Goal: Task Accomplishment & Management: Use online tool/utility

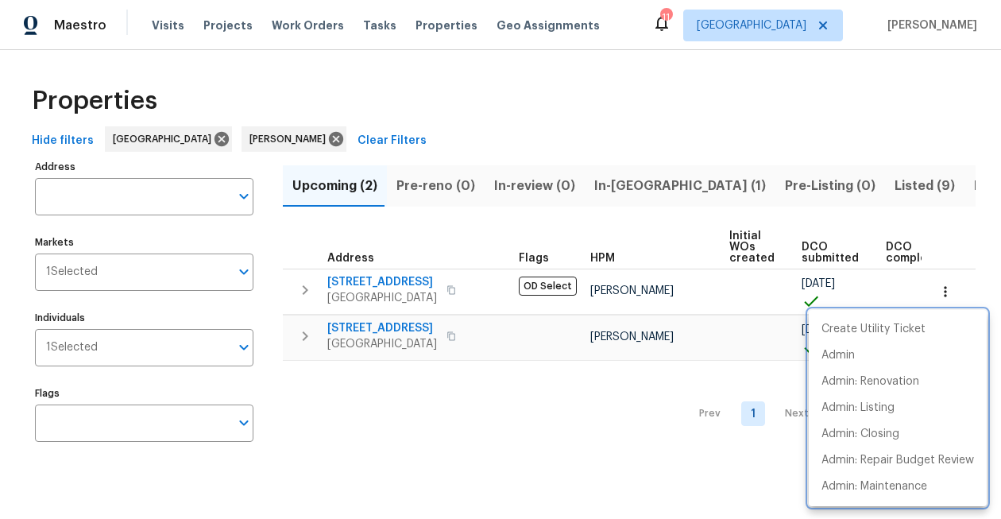
click at [401, 108] on div at bounding box center [500, 259] width 1001 height 519
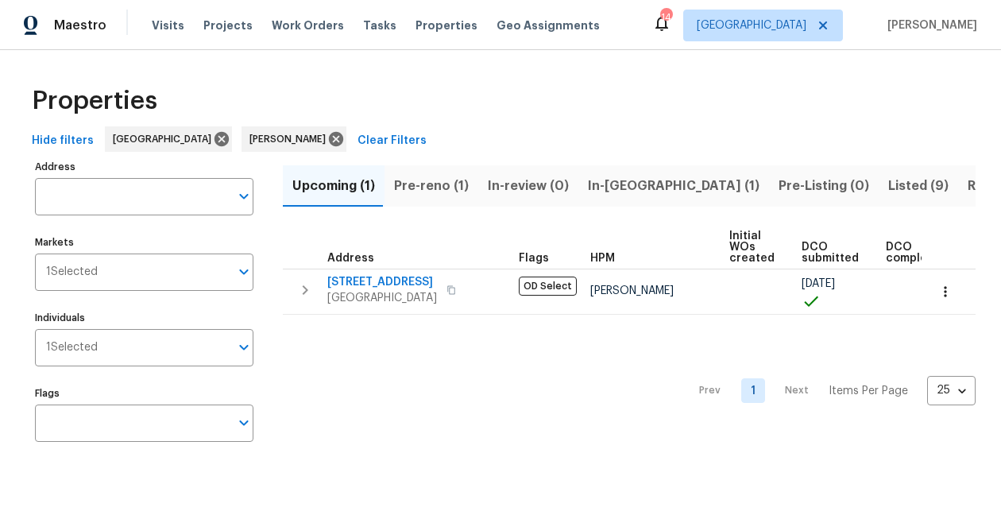
click at [671, 25] on icon at bounding box center [661, 23] width 19 height 19
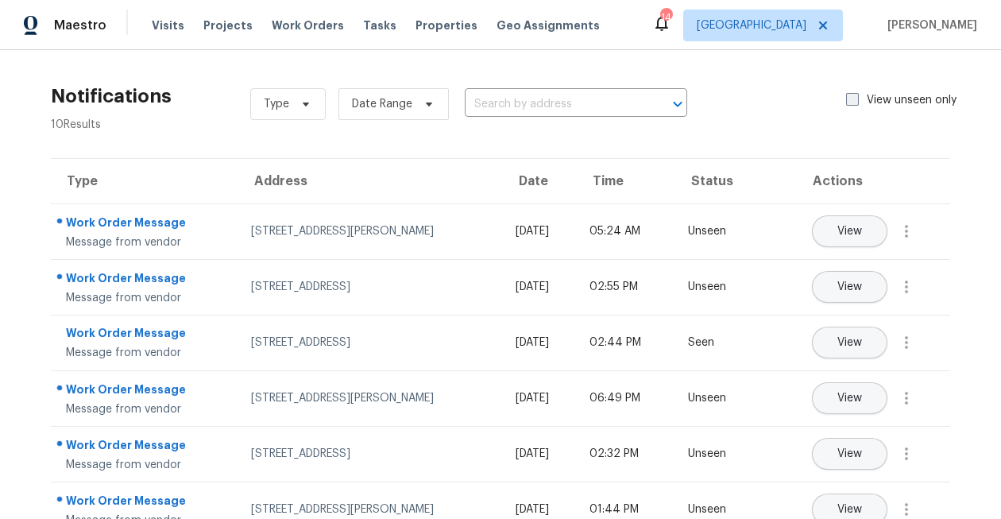
click at [852, 105] on span at bounding box center [852, 99] width 13 height 13
click at [852, 102] on input "View unseen only" at bounding box center [851, 97] width 10 height 10
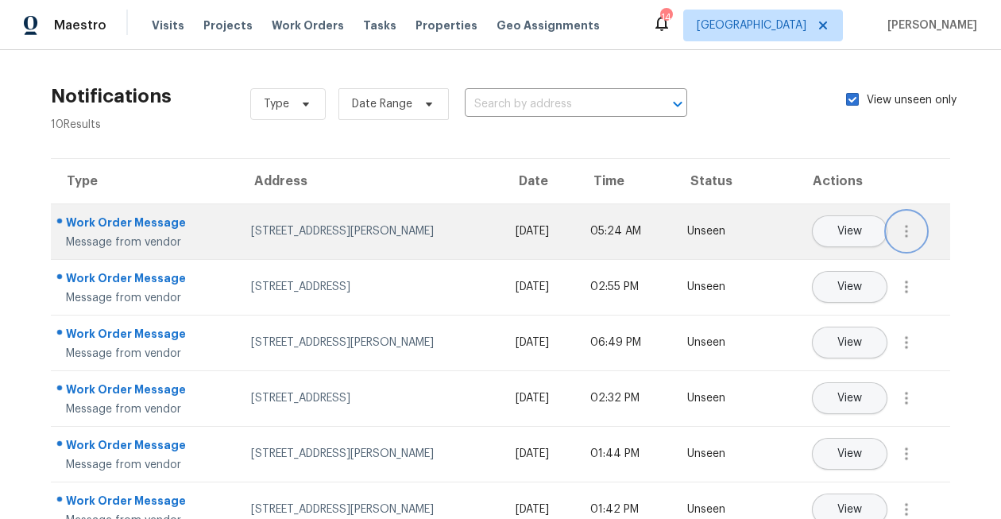
click at [906, 234] on icon "button" at bounding box center [906, 231] width 3 height 13
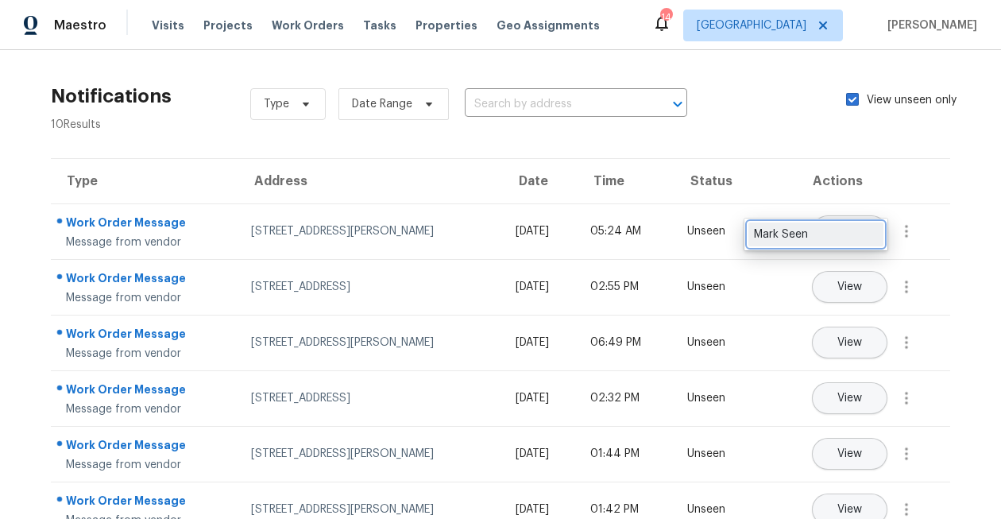
click at [853, 240] on div "Mark Seen" at bounding box center [816, 234] width 124 height 16
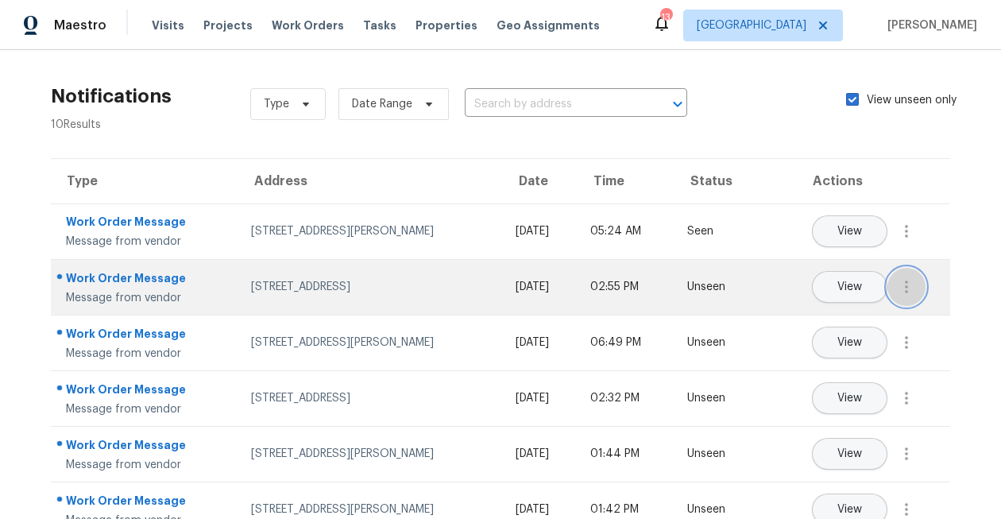
click at [908, 285] on icon "button" at bounding box center [906, 286] width 19 height 19
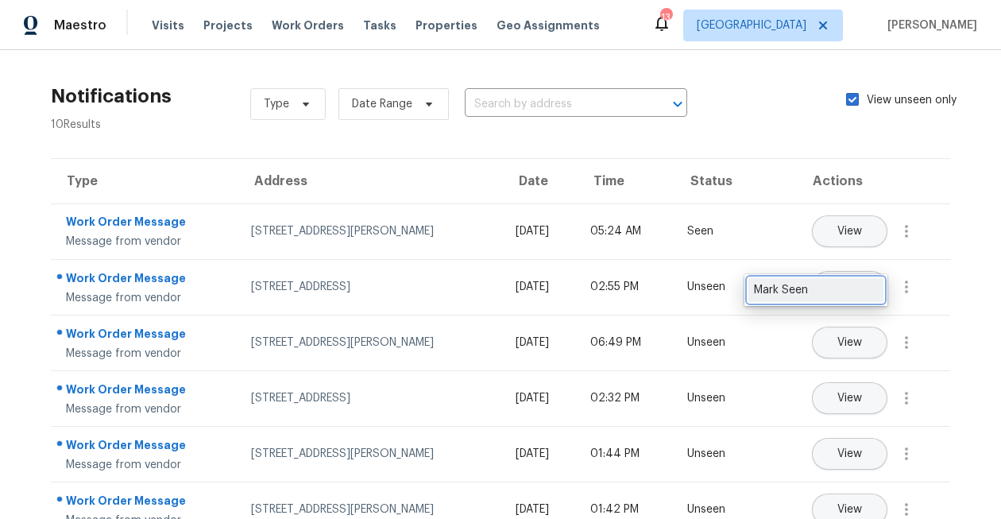
click at [863, 287] on div "Mark Seen" at bounding box center [816, 290] width 124 height 16
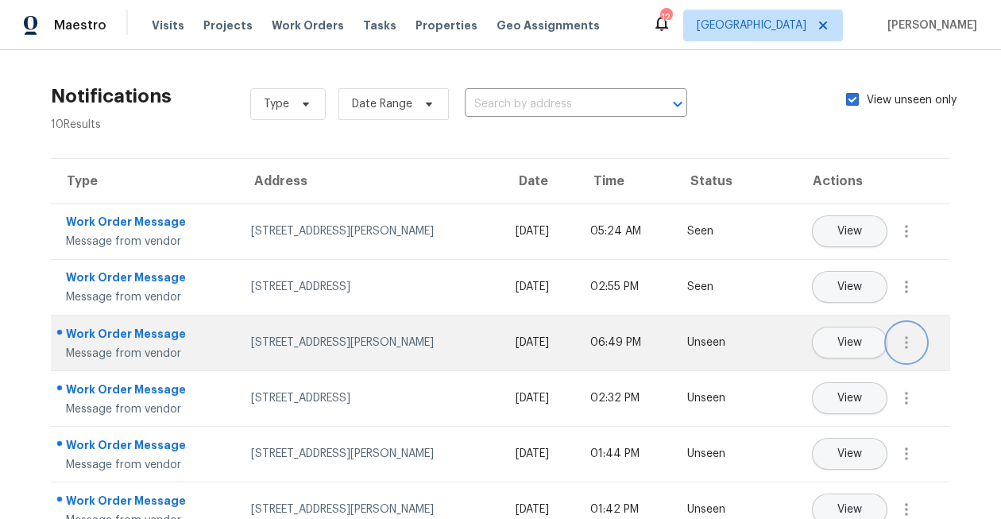
click at [904, 325] on button "button" at bounding box center [906, 342] width 38 height 38
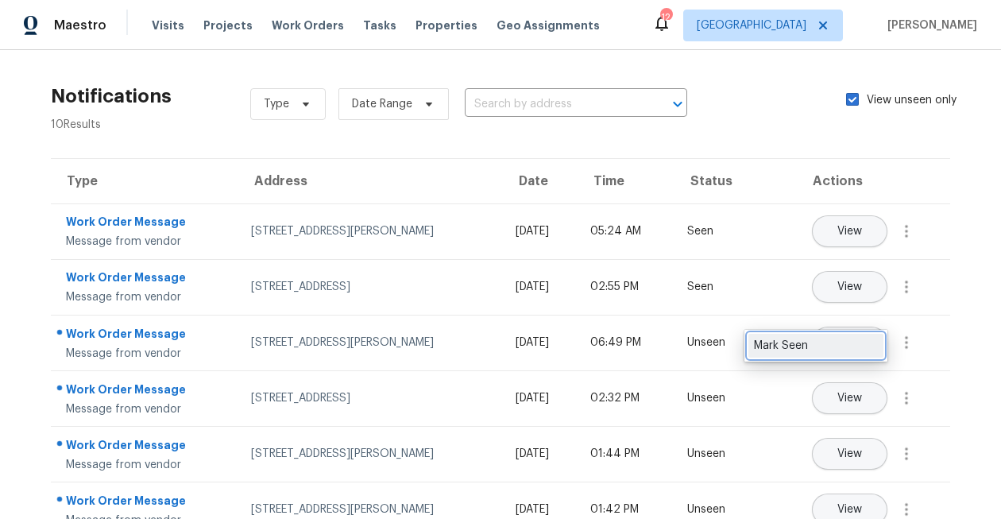
click at [873, 343] on div "Mark Seen" at bounding box center [816, 346] width 124 height 16
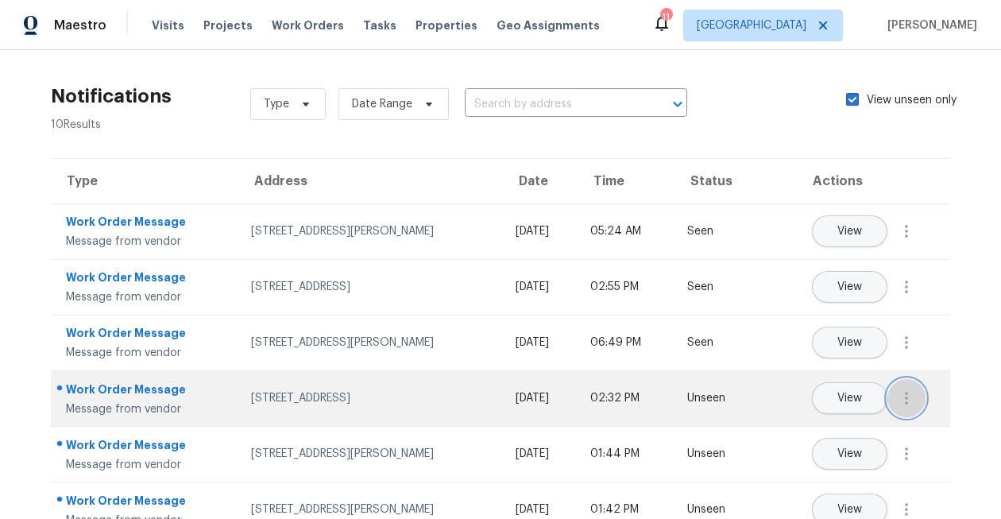
click at [906, 384] on button "button" at bounding box center [906, 398] width 38 height 38
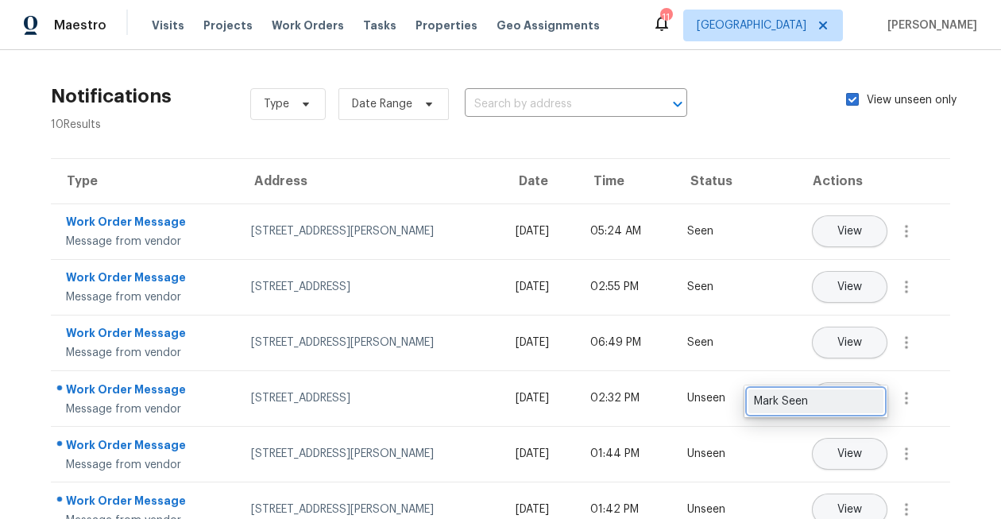
click at [863, 396] on div "Mark Seen" at bounding box center [816, 401] width 124 height 16
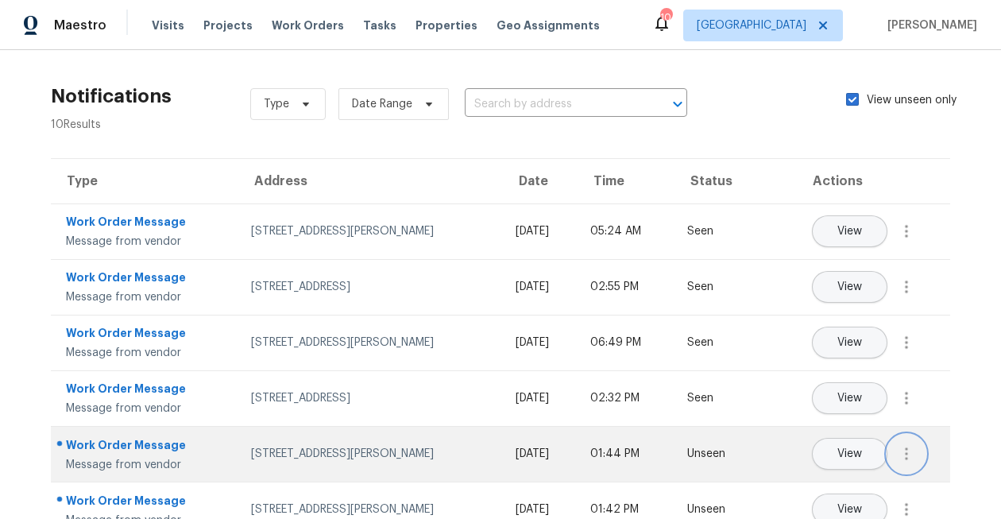
click at [914, 454] on icon "button" at bounding box center [906, 453] width 19 height 19
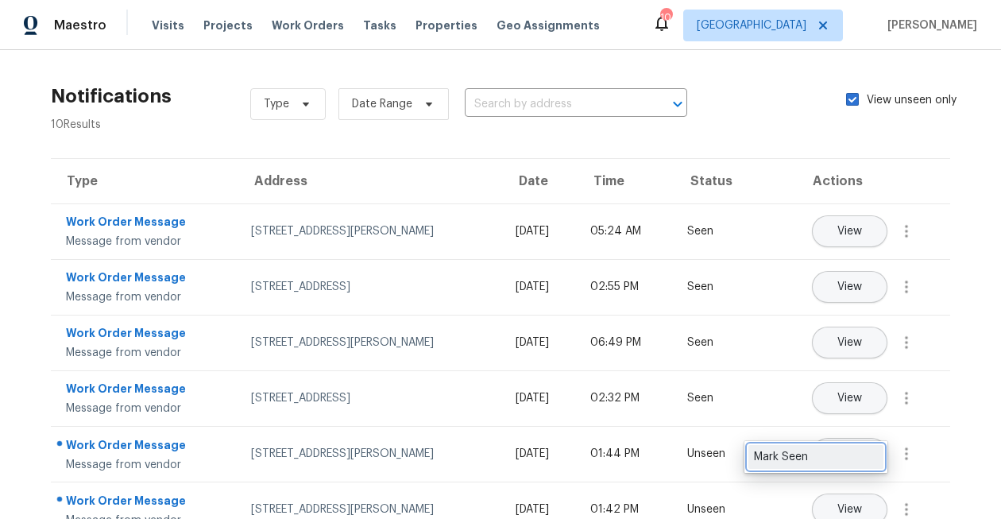
click at [870, 459] on div "Mark Seen" at bounding box center [816, 457] width 124 height 16
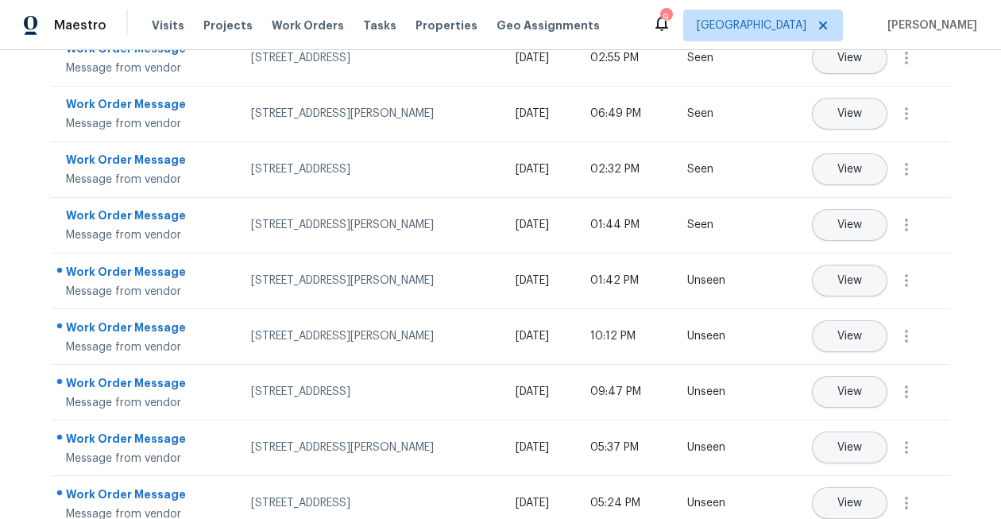
scroll to position [253, 0]
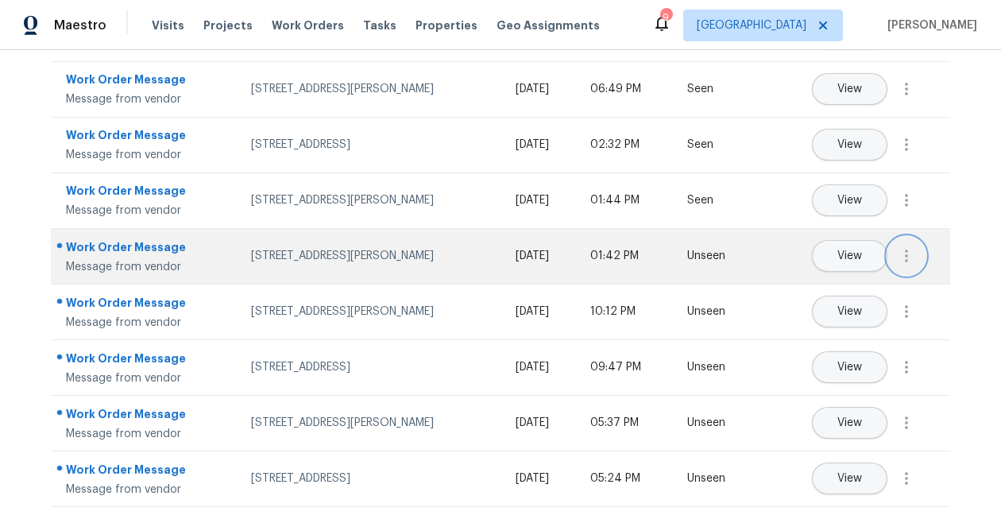
click at [908, 257] on icon "button" at bounding box center [906, 255] width 19 height 19
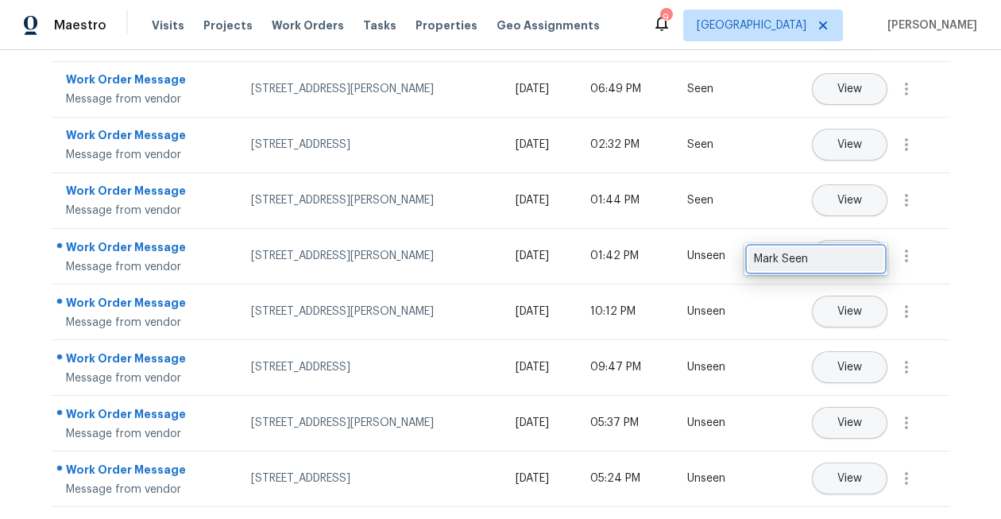
click at [854, 263] on div "Mark Seen" at bounding box center [816, 259] width 124 height 16
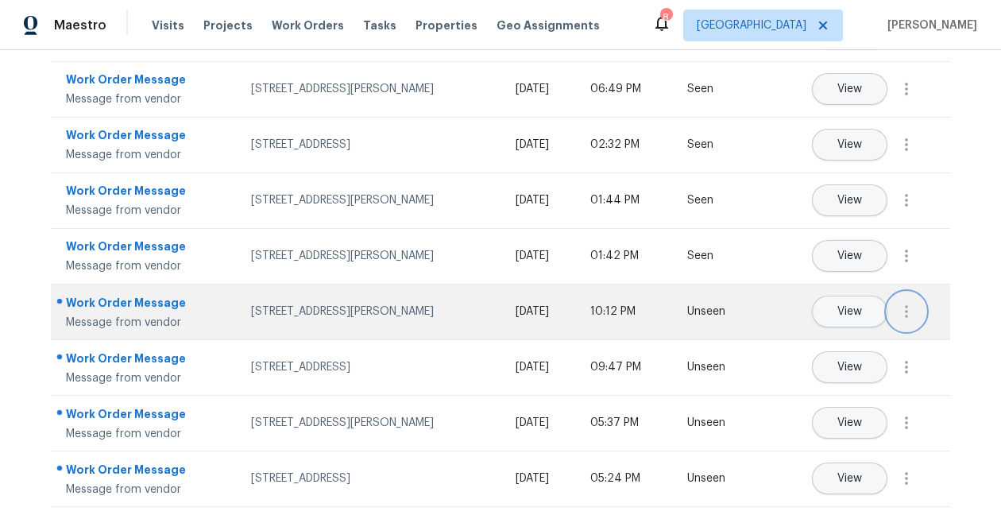
click at [910, 307] on icon "button" at bounding box center [906, 311] width 19 height 19
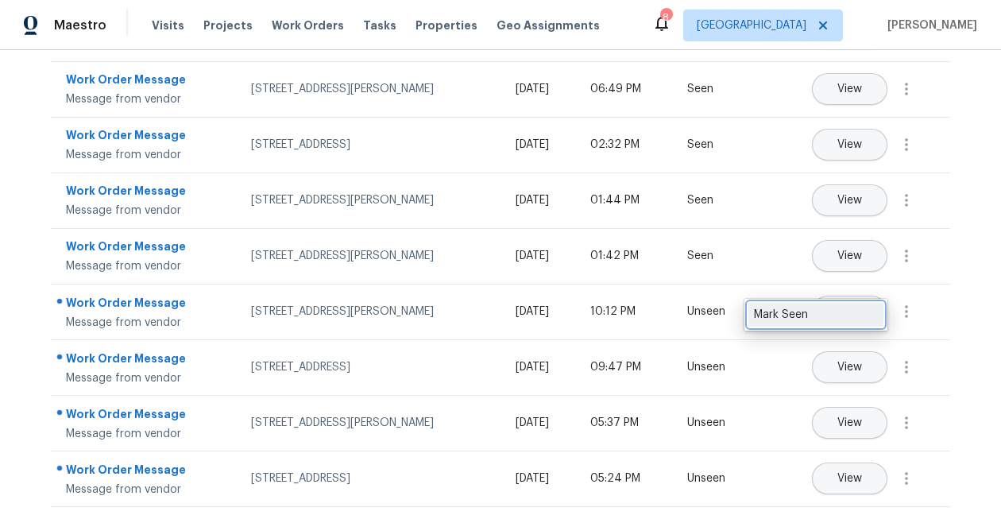
click at [862, 324] on link "Mark Seen" at bounding box center [815, 315] width 135 height 24
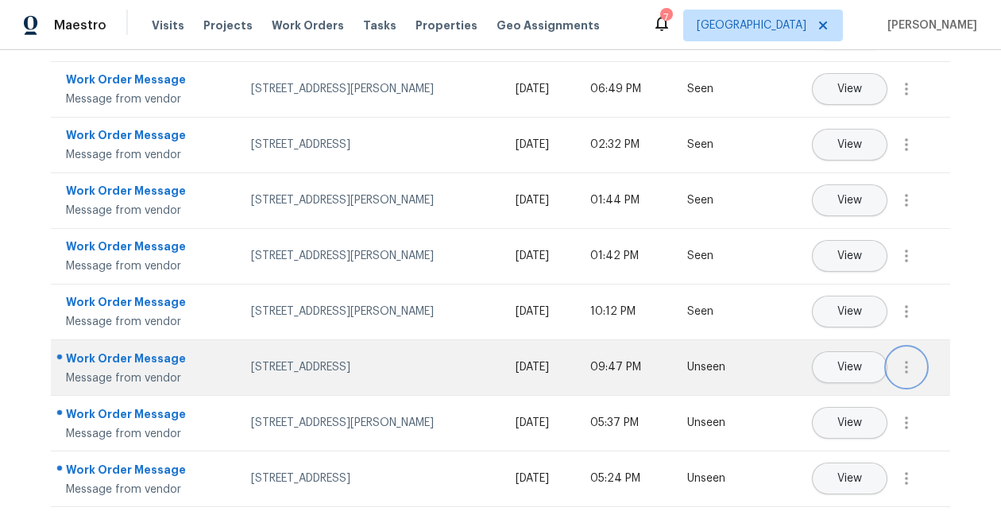
click at [909, 358] on icon "button" at bounding box center [906, 366] width 19 height 19
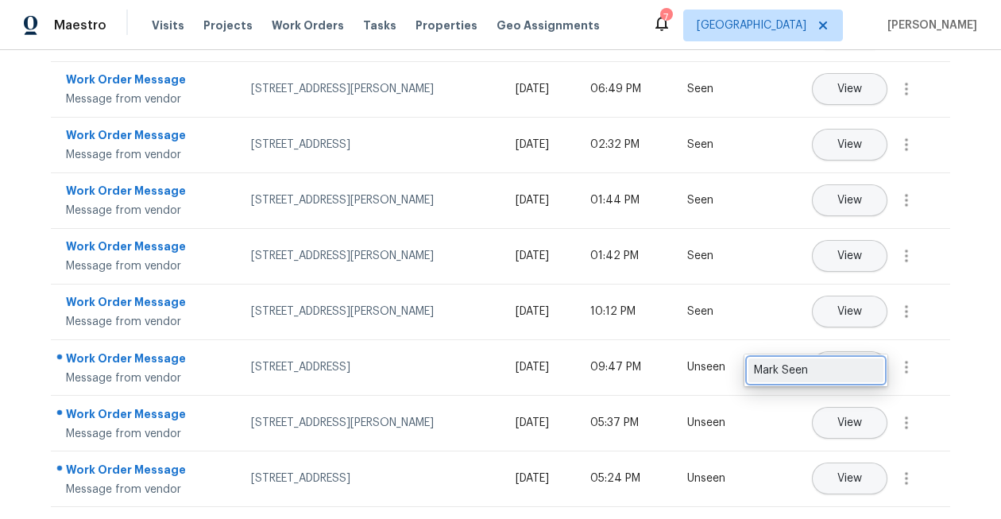
click at [871, 370] on div "Mark Seen" at bounding box center [816, 370] width 124 height 16
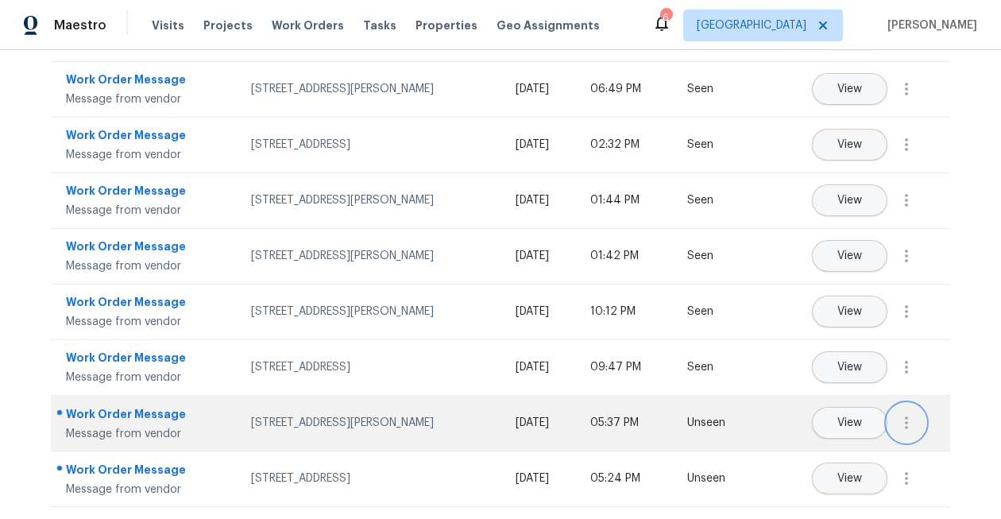
click at [906, 416] on icon "button" at bounding box center [906, 422] width 3 height 13
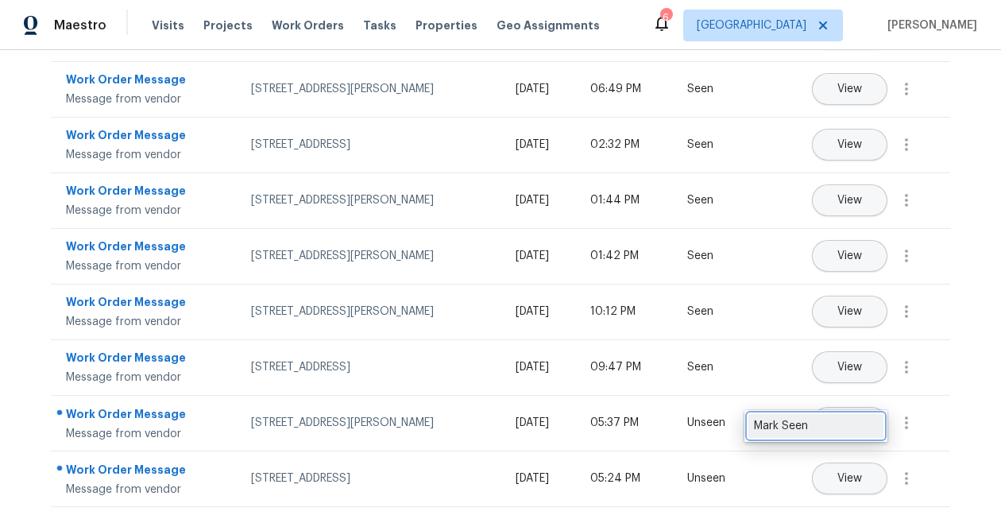
click at [880, 422] on link "Mark Seen" at bounding box center [815, 426] width 135 height 24
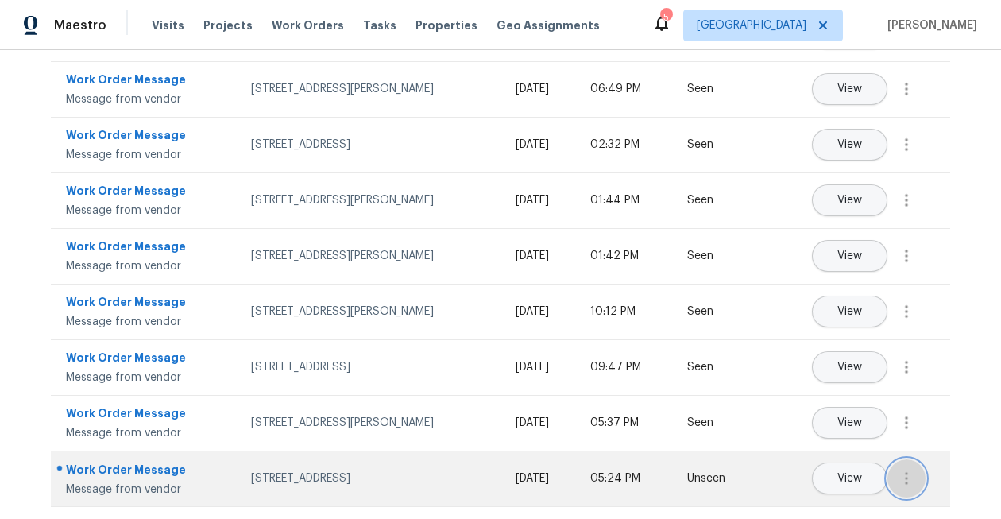
click at [912, 475] on icon "button" at bounding box center [906, 478] width 19 height 19
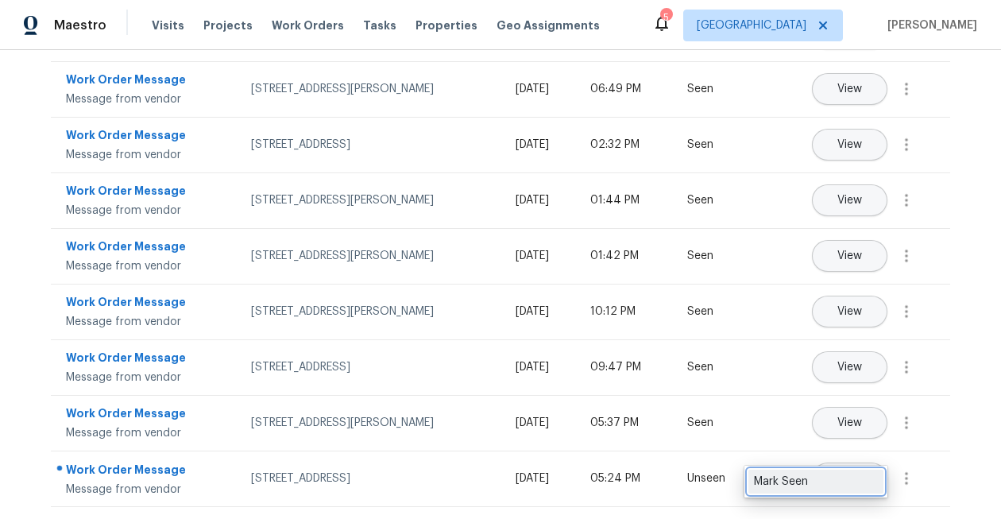
click at [862, 477] on div "Mark Seen" at bounding box center [816, 481] width 124 height 16
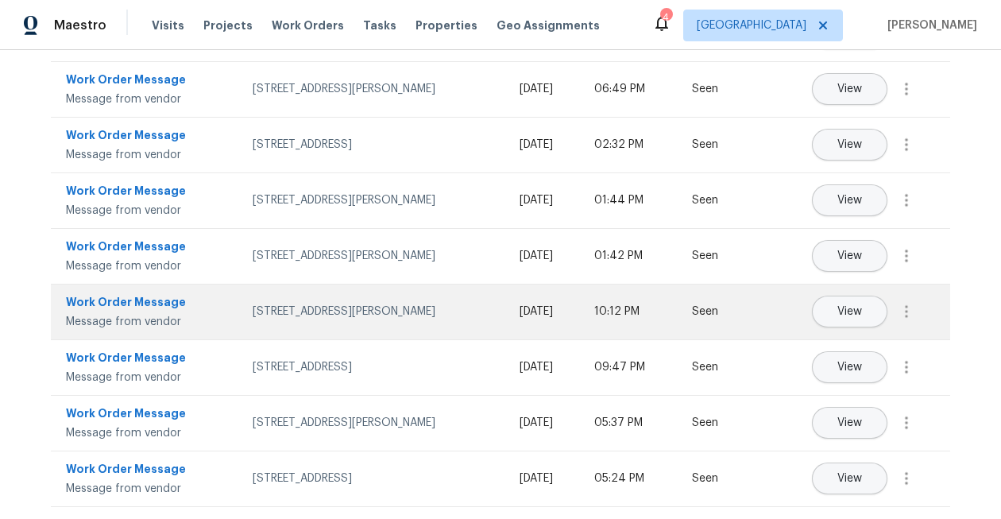
scroll to position [0, 0]
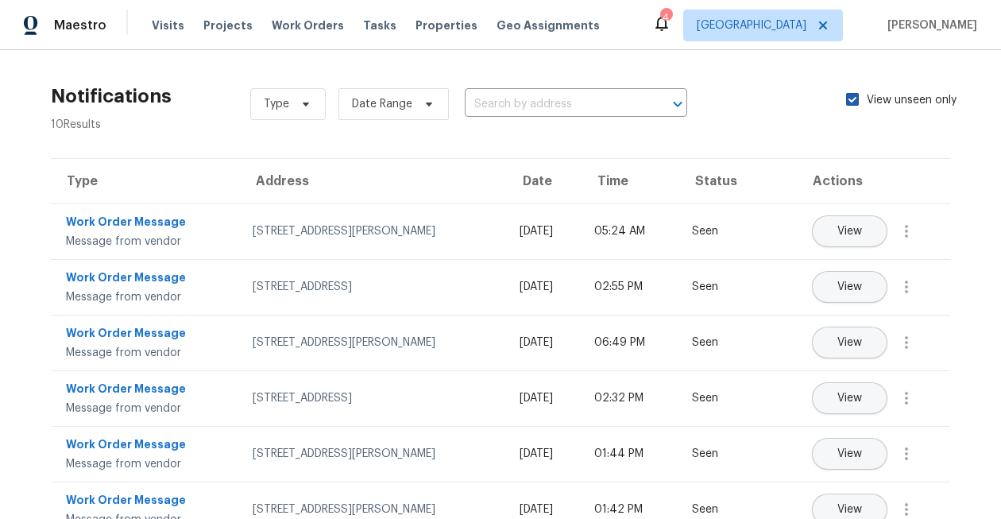
click at [852, 104] on span at bounding box center [852, 99] width 13 height 13
click at [852, 102] on input "View unseen only" at bounding box center [851, 97] width 10 height 10
click at [852, 104] on span at bounding box center [852, 99] width 13 height 13
click at [852, 102] on input "View unseen only" at bounding box center [851, 97] width 10 height 10
checkbox input "true"
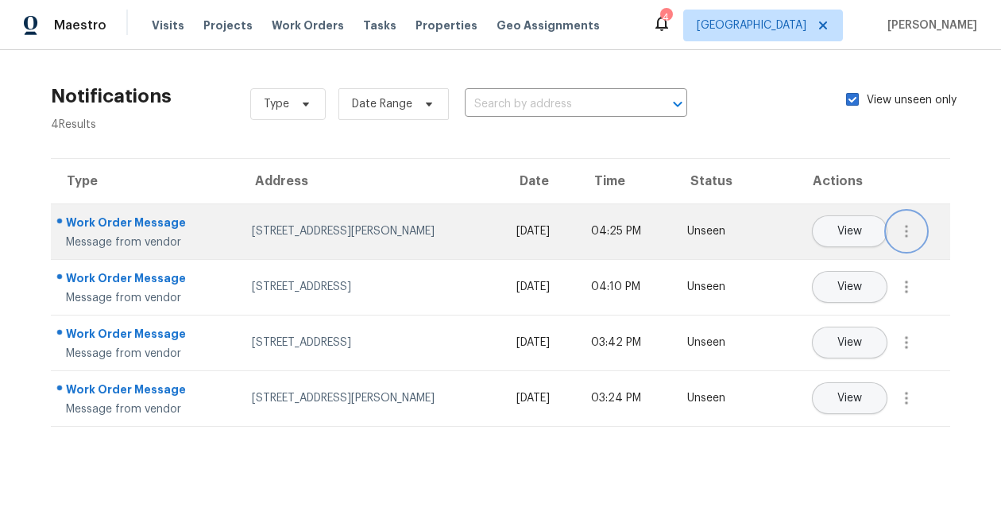
click at [909, 241] on button "button" at bounding box center [906, 231] width 38 height 38
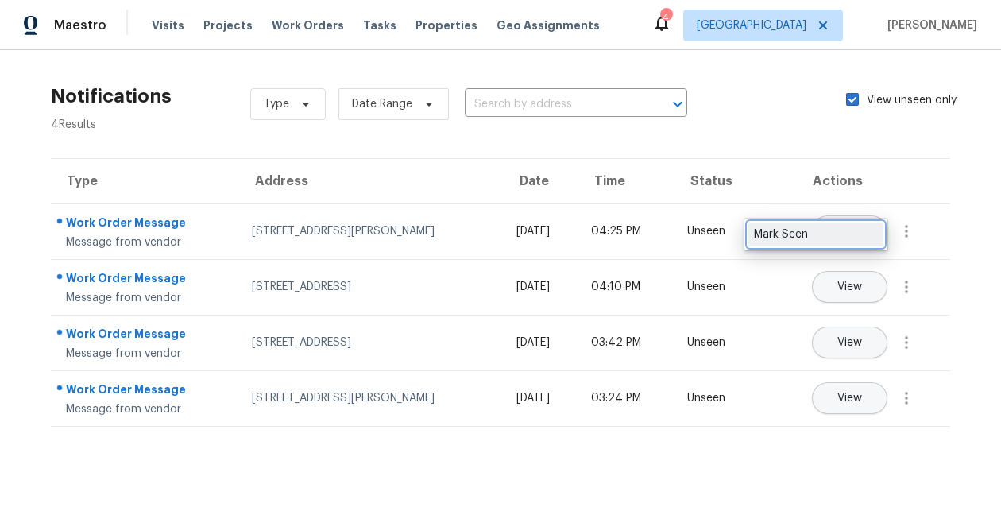
click at [875, 241] on div "Mark Seen" at bounding box center [816, 234] width 124 height 16
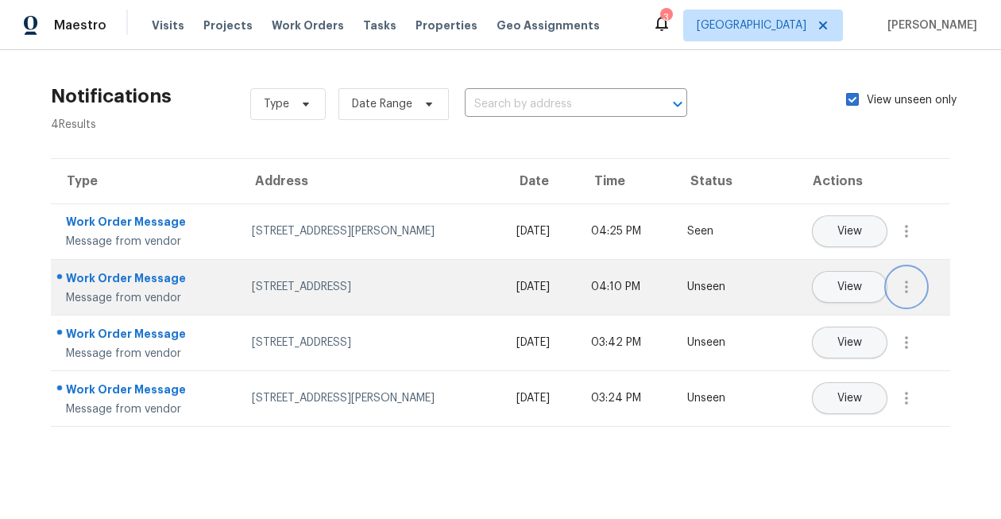
click at [906, 278] on icon "button" at bounding box center [906, 286] width 19 height 19
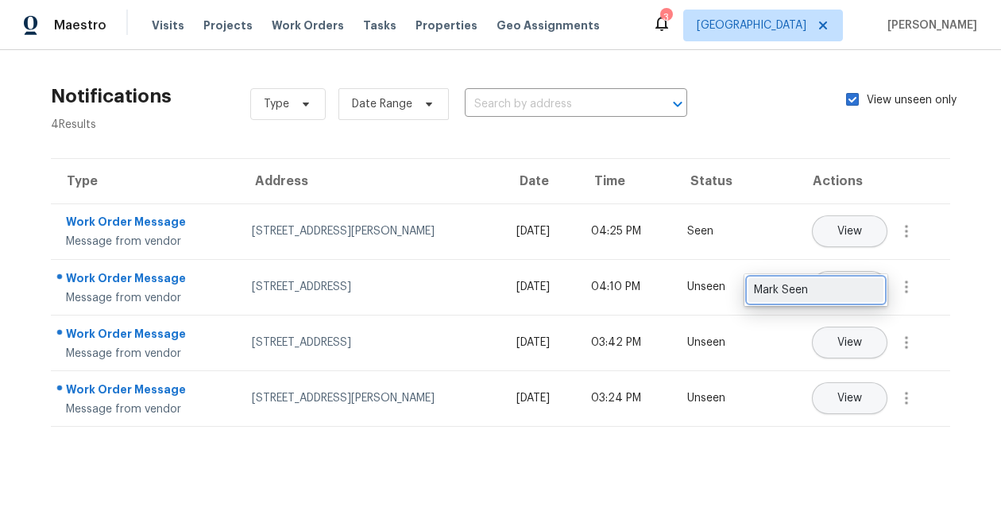
click at [870, 282] on div "Mark Seen" at bounding box center [816, 290] width 124 height 16
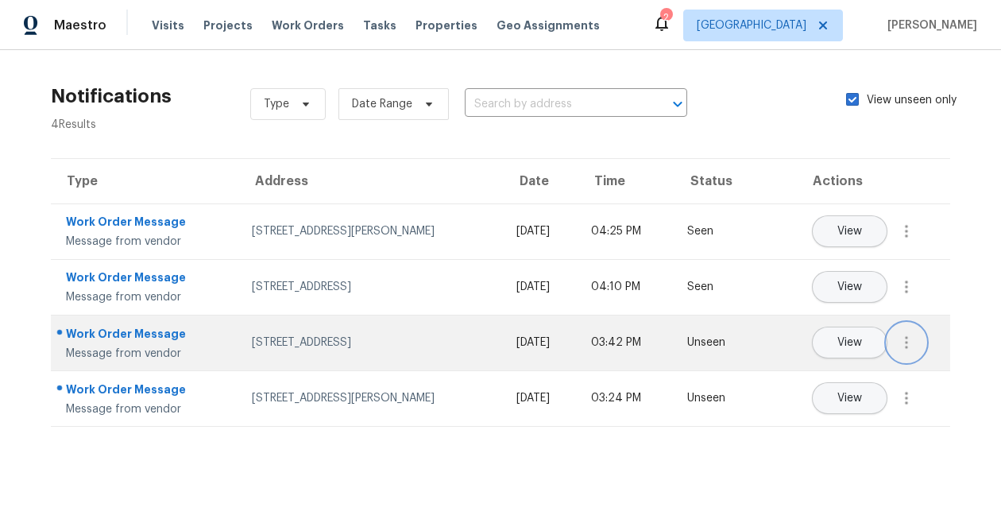
click at [898, 336] on icon "button" at bounding box center [906, 342] width 19 height 19
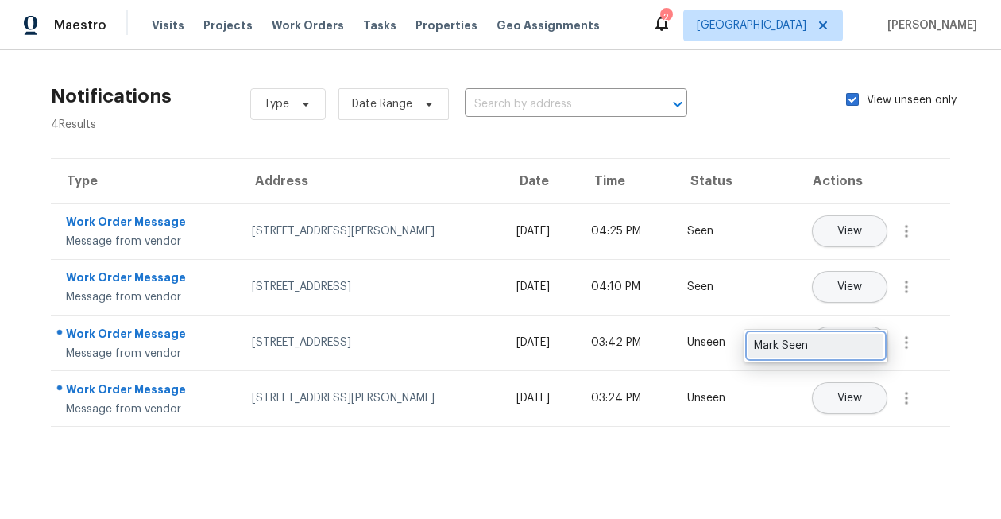
click at [863, 344] on div "Mark Seen" at bounding box center [816, 346] width 124 height 16
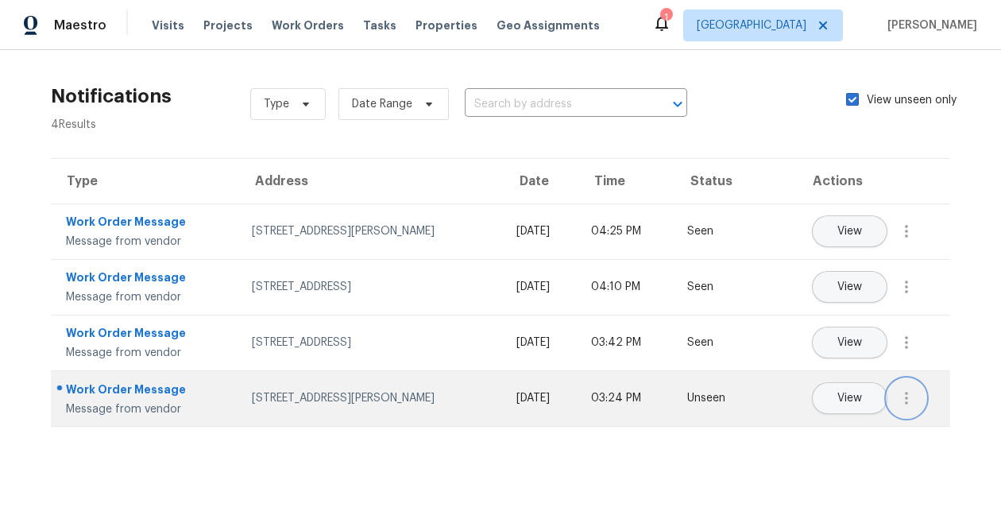
click at [907, 397] on icon "button" at bounding box center [906, 398] width 3 height 13
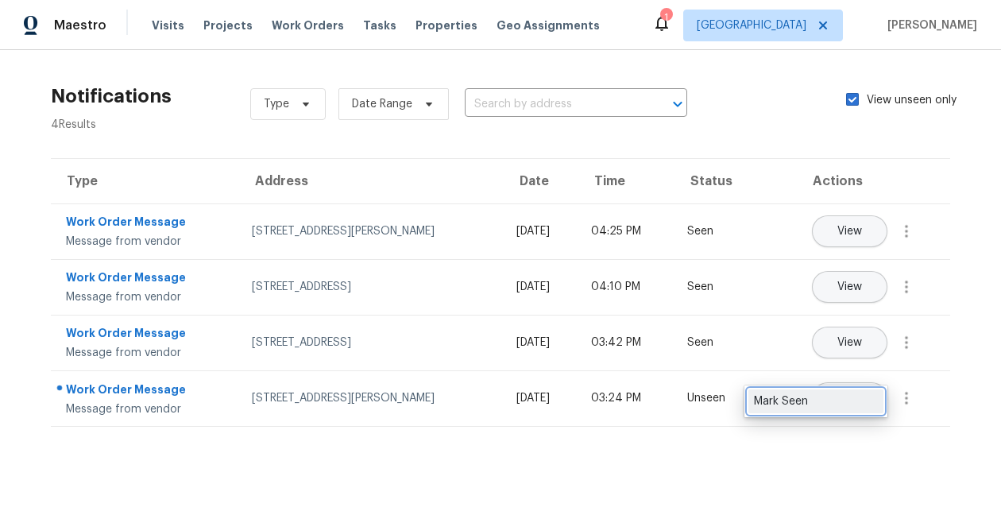
click at [861, 395] on div "Mark Seen" at bounding box center [816, 401] width 124 height 16
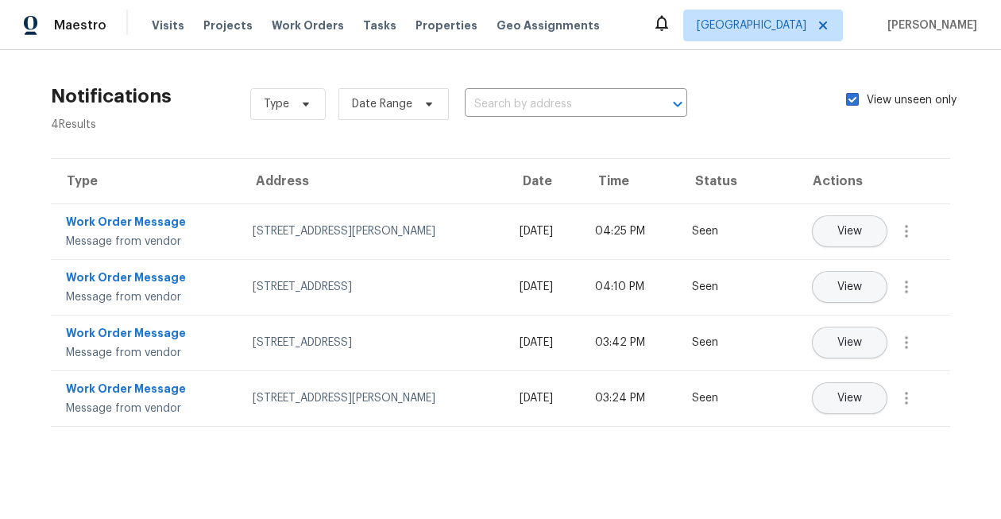
click at [920, 146] on section "Notifications 4 Results Type Date Range ​ View unseen only Type Address Date Ti…" at bounding box center [500, 257] width 950 height 364
click at [307, 22] on span "Work Orders" at bounding box center [308, 25] width 72 height 16
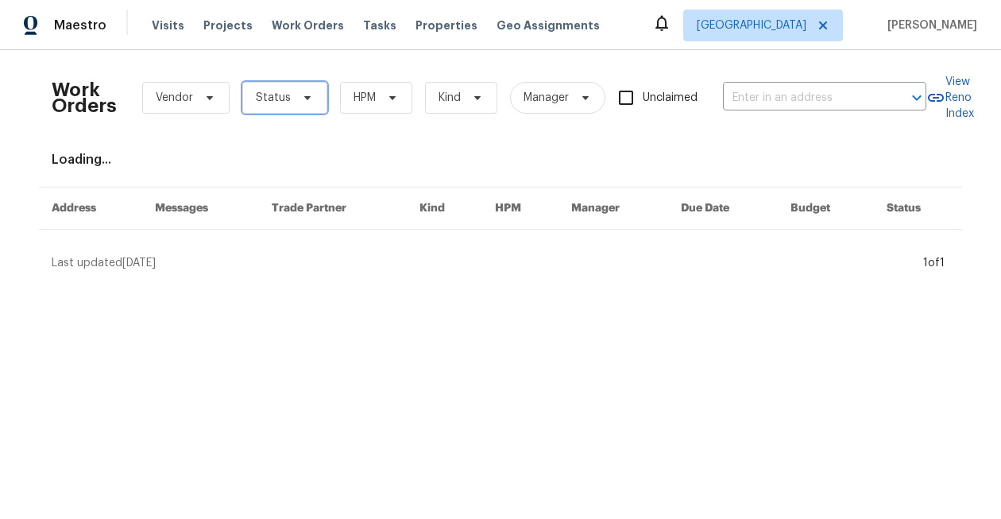
click at [297, 90] on span "Status" at bounding box center [284, 98] width 85 height 32
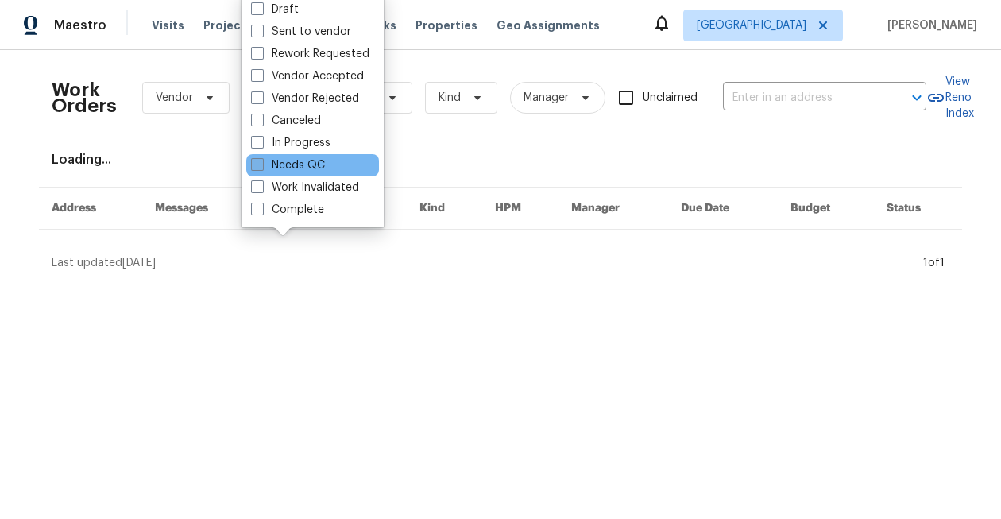
click at [299, 166] on label "Needs QC" at bounding box center [288, 165] width 74 height 16
click at [261, 166] on input "Needs QC" at bounding box center [256, 162] width 10 height 10
checkbox input "true"
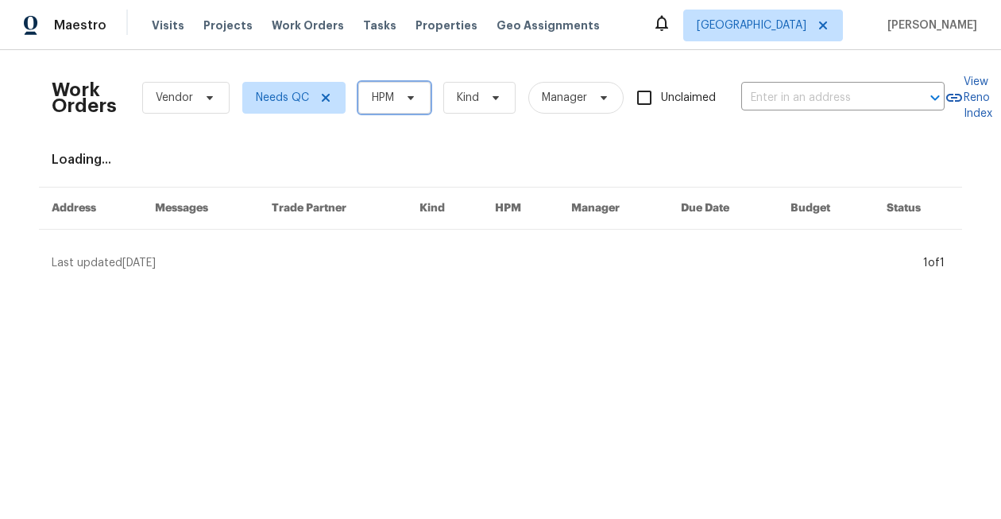
click at [383, 106] on span "HPM" at bounding box center [394, 98] width 72 height 32
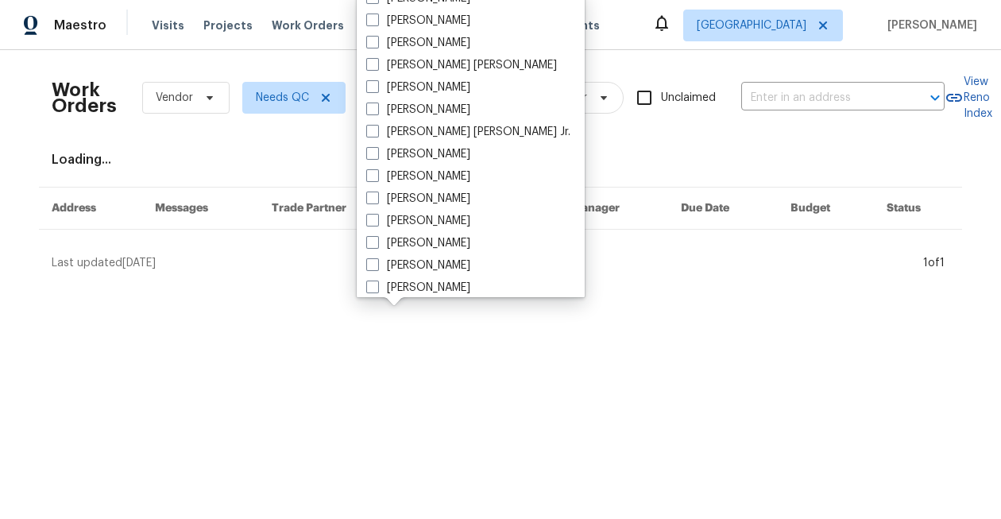
scroll to position [330, 0]
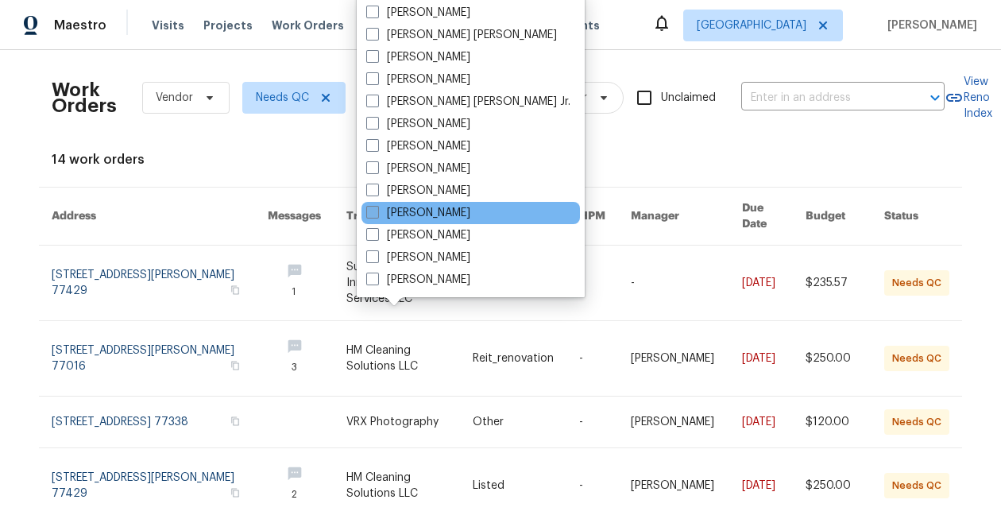
click at [399, 214] on label "[PERSON_NAME]" at bounding box center [418, 213] width 104 height 16
click at [377, 214] on input "[PERSON_NAME]" at bounding box center [371, 210] width 10 height 10
checkbox input "true"
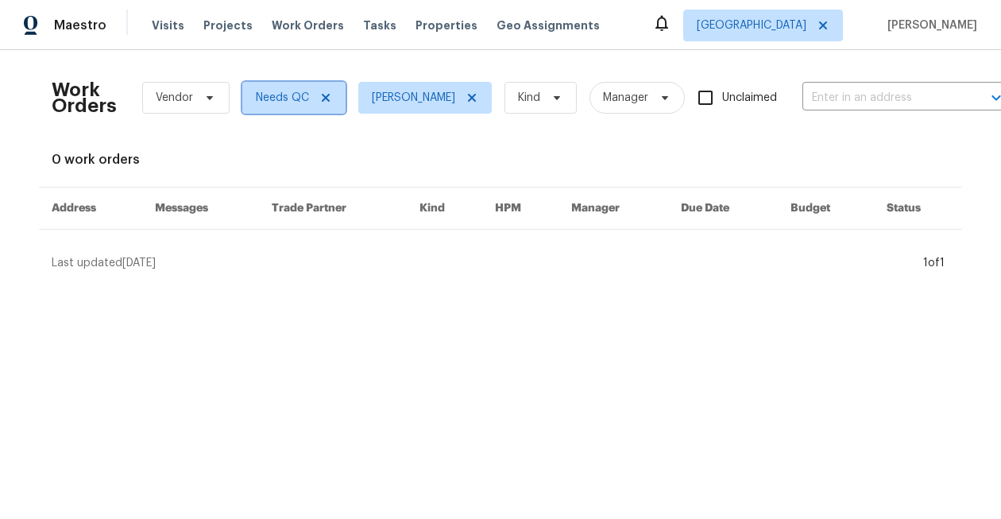
click at [327, 97] on icon at bounding box center [325, 97] width 13 height 13
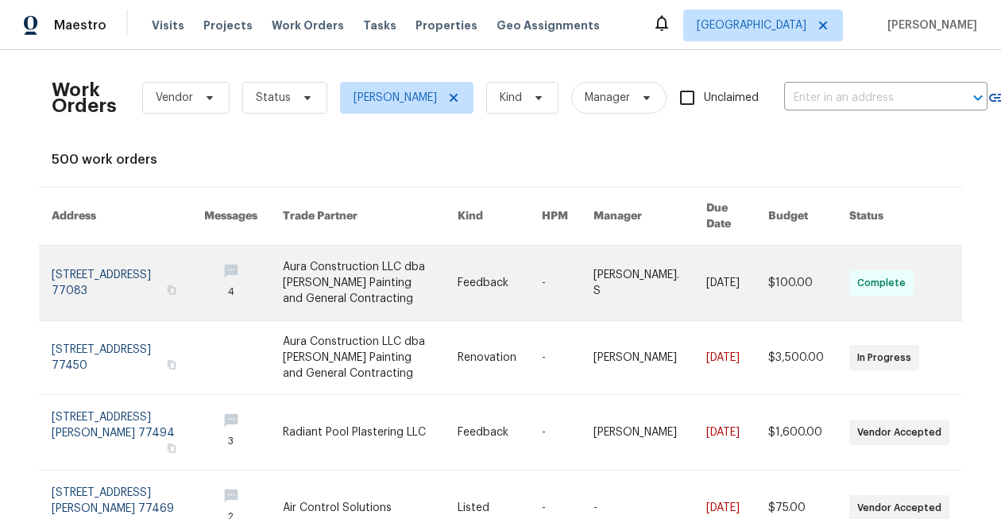
click at [94, 272] on link at bounding box center [128, 282] width 153 height 75
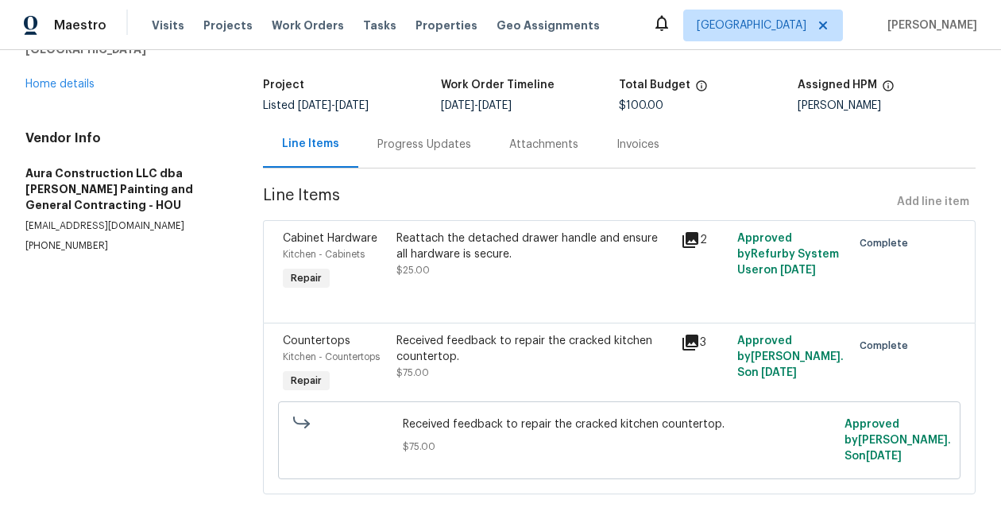
scroll to position [111, 0]
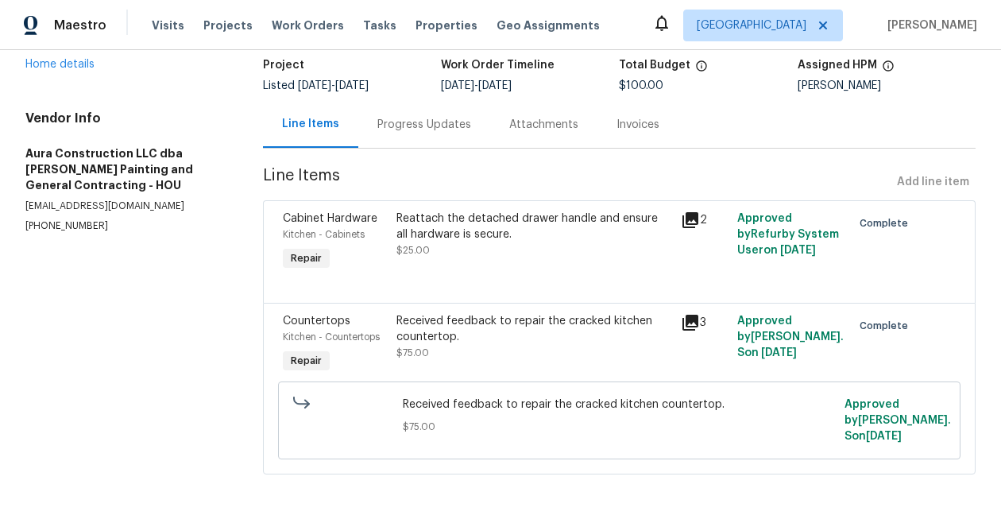
click at [427, 120] on div "Progress Updates" at bounding box center [424, 125] width 94 height 16
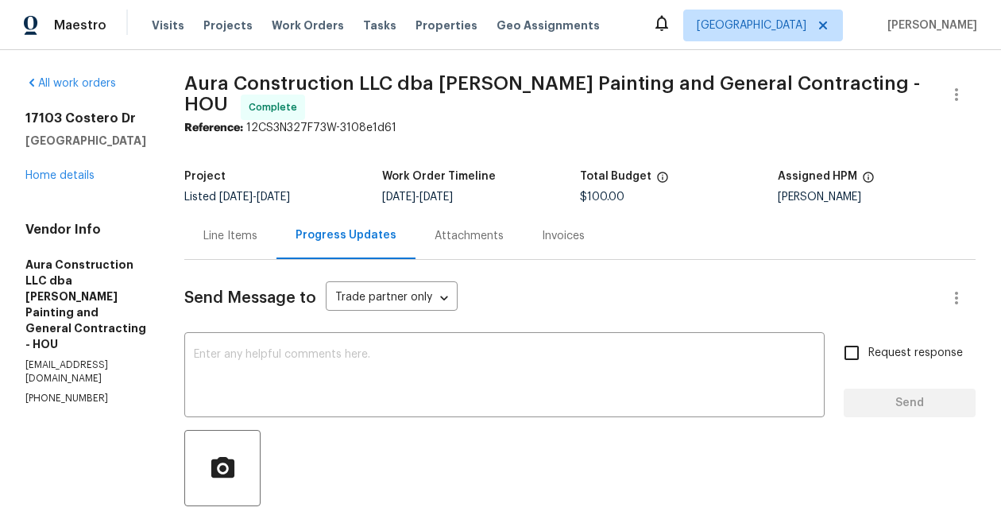
click at [203, 239] on div "Line Items" at bounding box center [230, 235] width 92 height 47
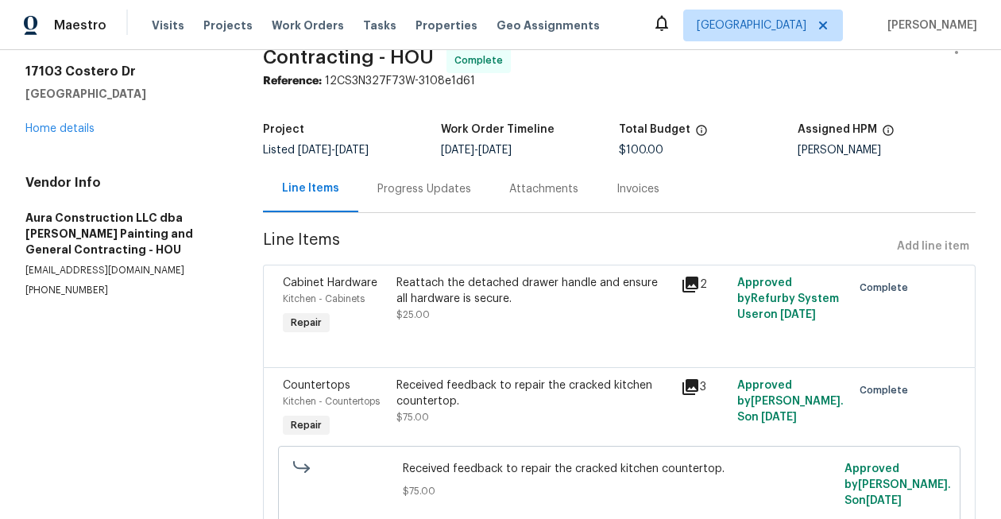
scroll to position [50, 0]
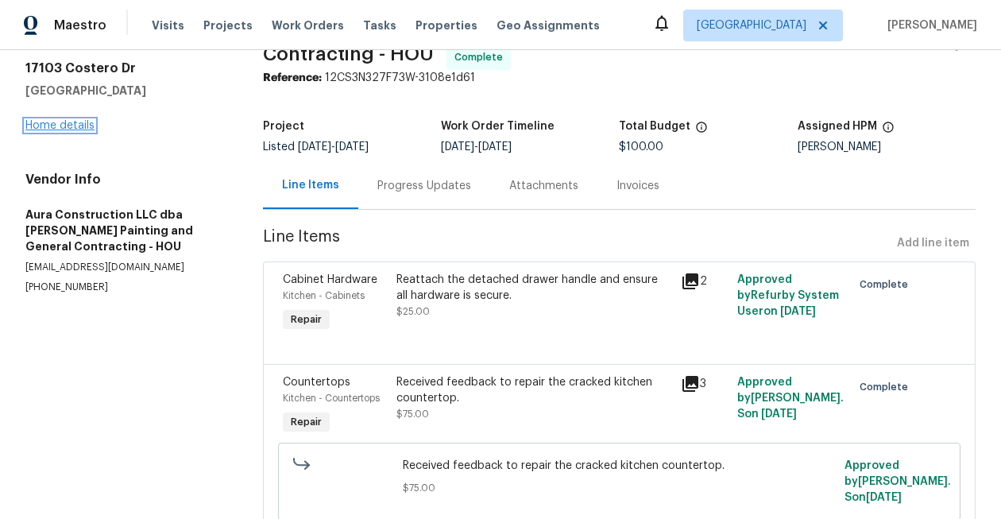
click at [71, 121] on link "Home details" at bounding box center [59, 125] width 69 height 11
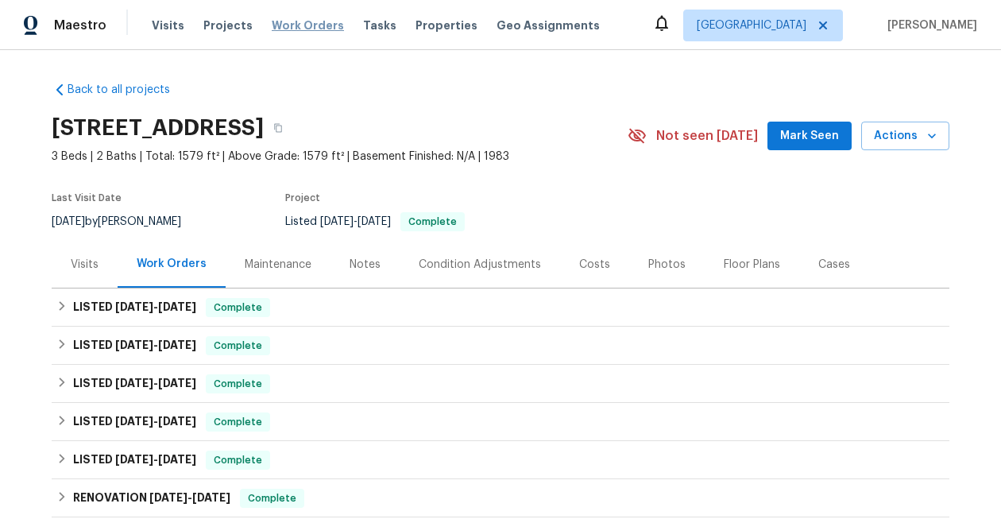
click at [310, 28] on span "Work Orders" at bounding box center [308, 25] width 72 height 16
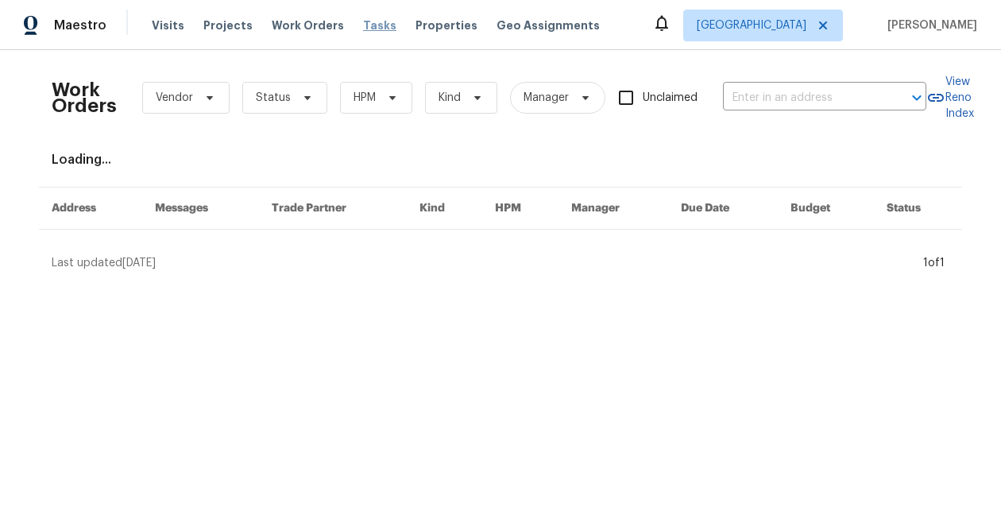
click at [363, 21] on span "Tasks" at bounding box center [379, 25] width 33 height 11
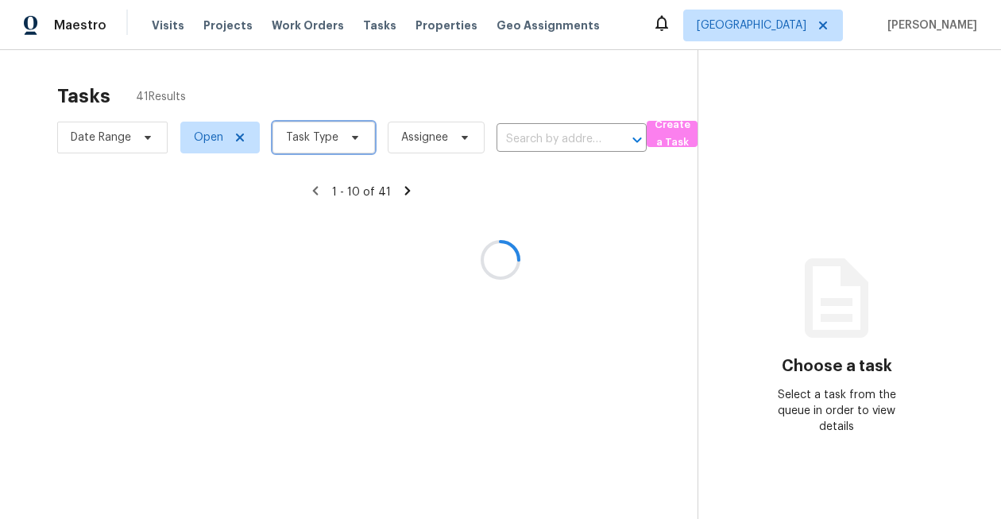
click at [334, 146] on span "Task Type" at bounding box center [323, 138] width 102 height 32
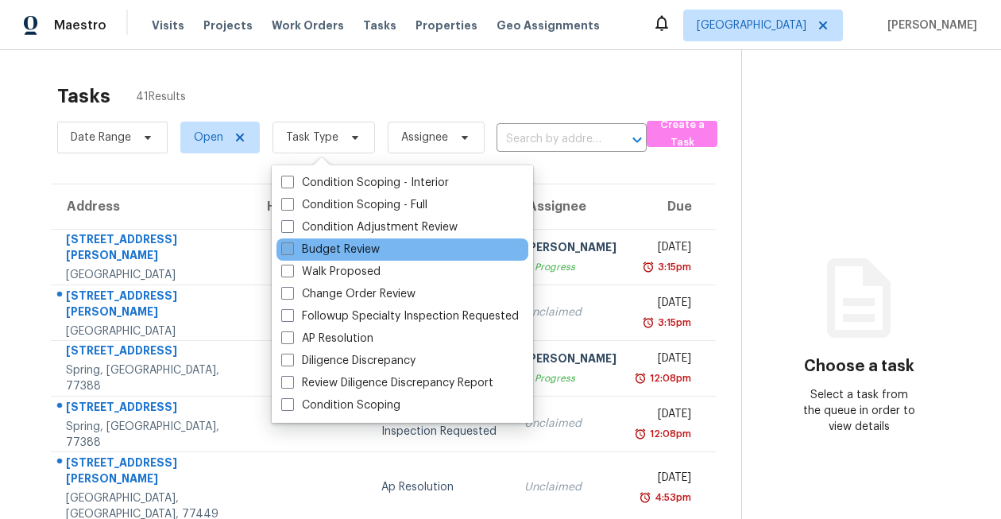
click at [327, 252] on label "Budget Review" at bounding box center [330, 249] width 98 height 16
click at [292, 252] on input "Budget Review" at bounding box center [286, 246] width 10 height 10
checkbox input "true"
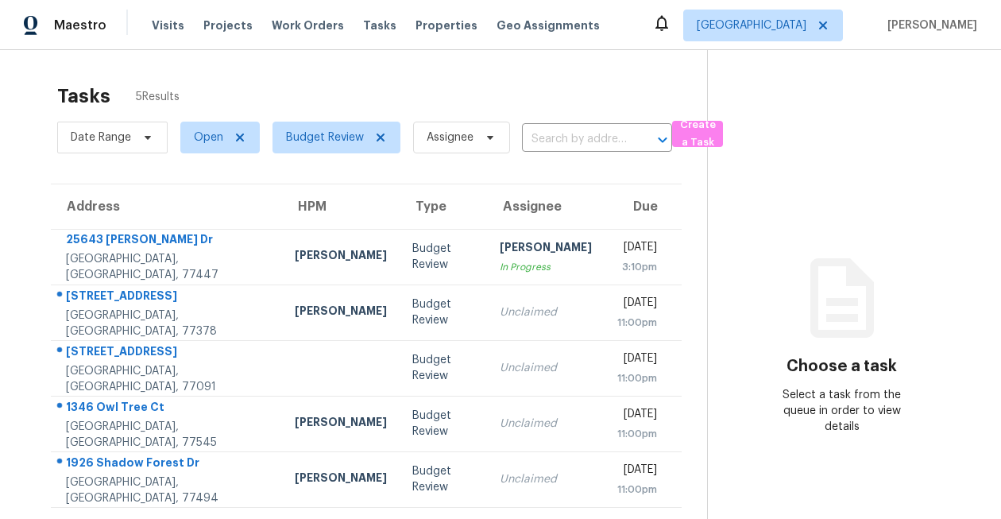
click at [352, 91] on div "Tasks 5 Results" at bounding box center [382, 95] width 650 height 41
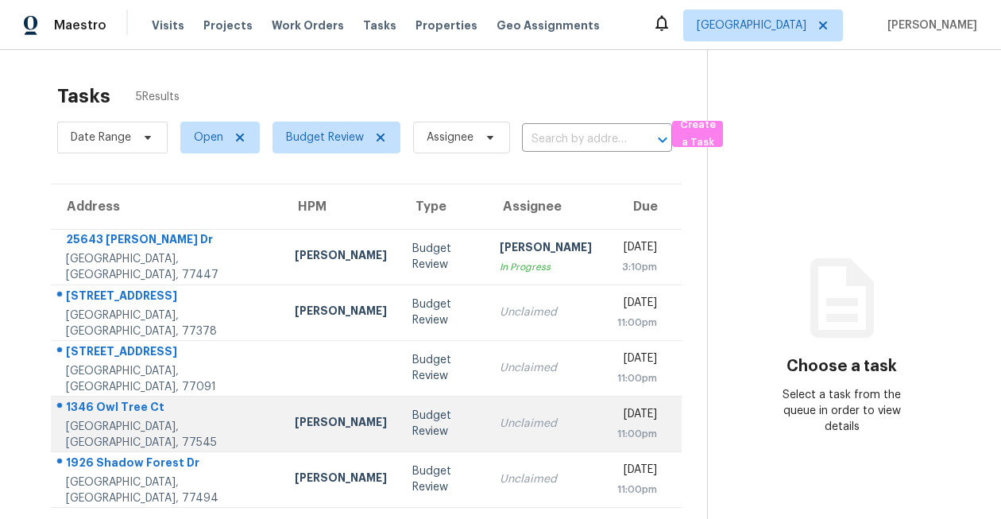
click at [143, 416] on div "1346 Owl Tree Ct" at bounding box center [167, 409] width 203 height 20
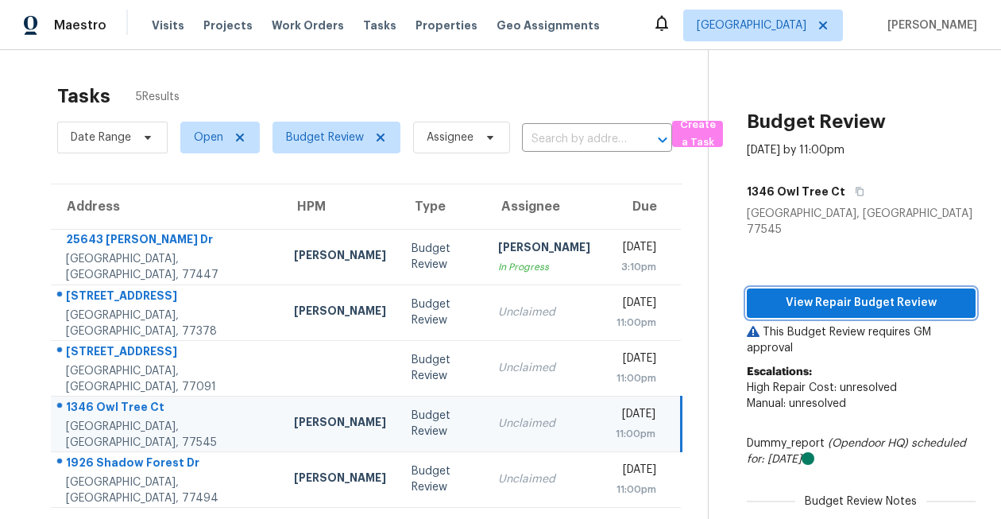
click at [842, 293] on span "View Repair Budget Review" at bounding box center [860, 303] width 203 height 20
